Goal: Information Seeking & Learning: Learn about a topic

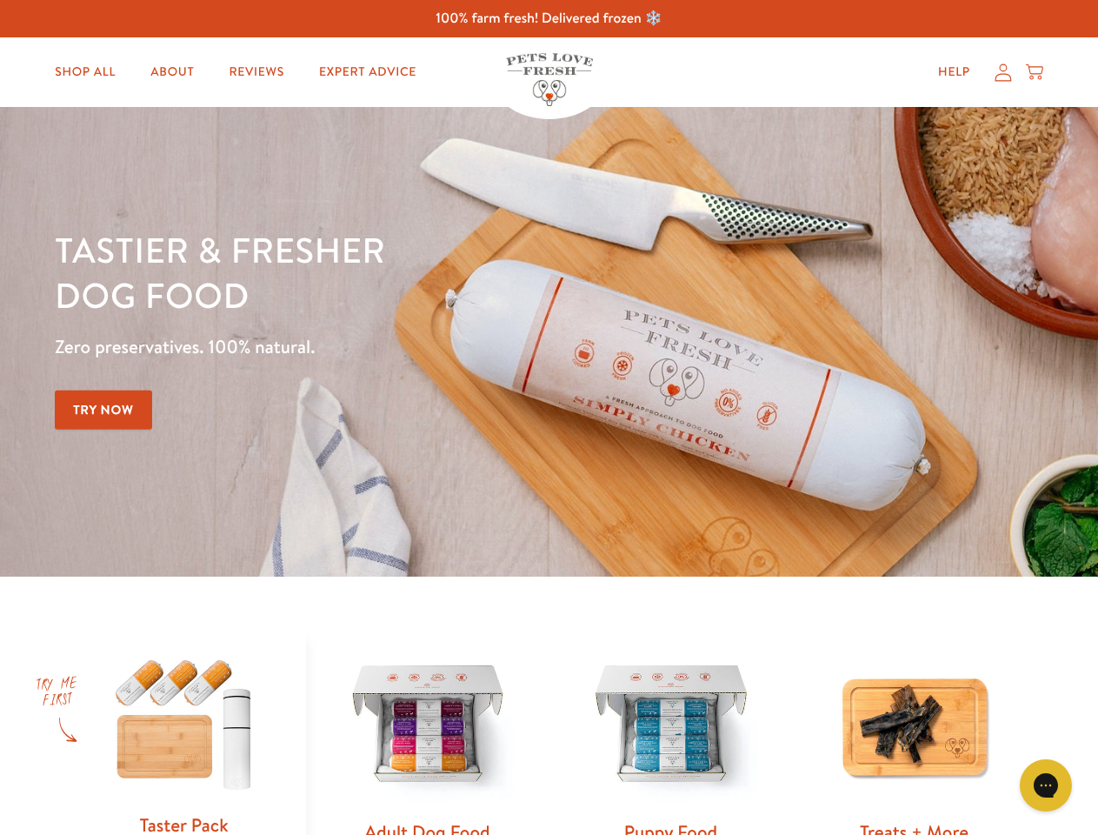
click at [549, 417] on div "Tastier & fresher dog food Zero preservatives. 100% natural. Try Now" at bounding box center [384, 342] width 659 height 230
click at [1046, 785] on icon "Gorgias live chat" at bounding box center [1045, 785] width 17 height 17
